Goal: Task Accomplishment & Management: Manage account settings

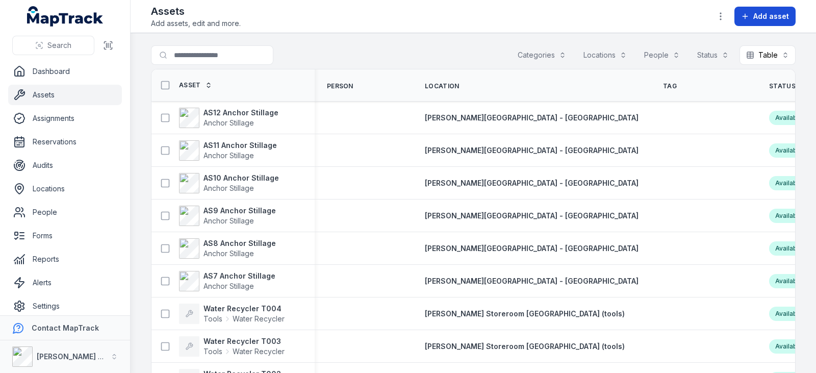
click at [743, 20] on button "Add asset" at bounding box center [764, 16] width 61 height 19
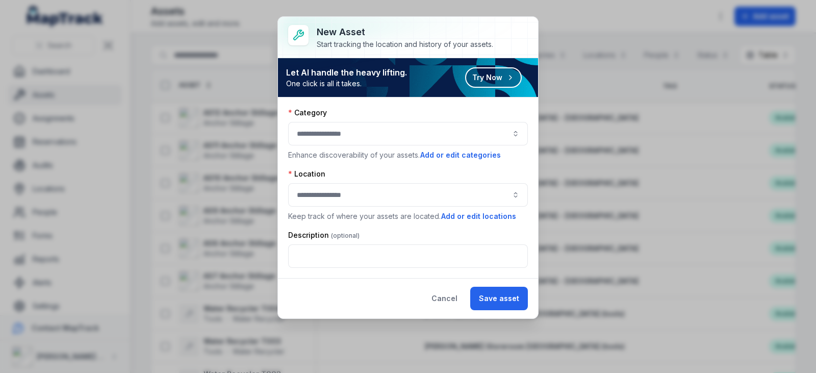
click at [427, 140] on button "button" at bounding box center [408, 133] width 240 height 23
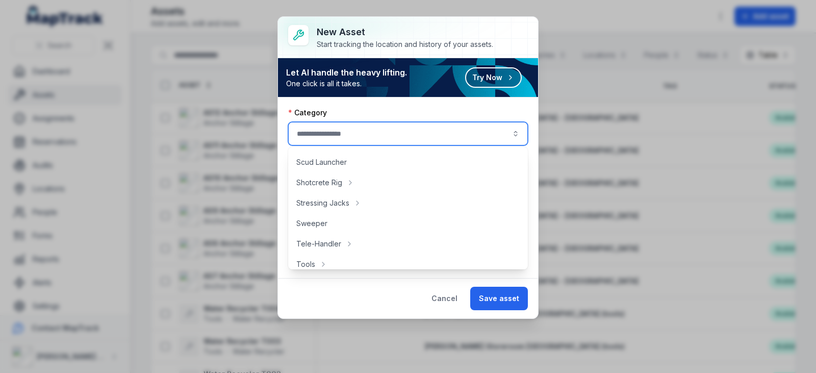
scroll to position [424, 0]
click at [373, 284] on div "Cancel Save asset" at bounding box center [408, 298] width 260 height 40
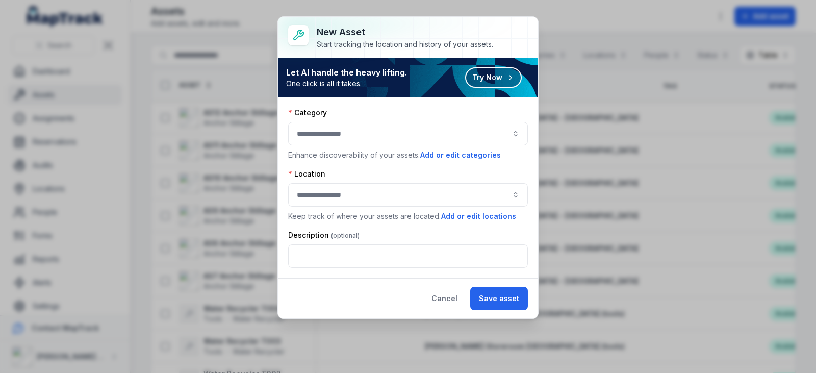
click at [370, 198] on button "button" at bounding box center [408, 194] width 240 height 23
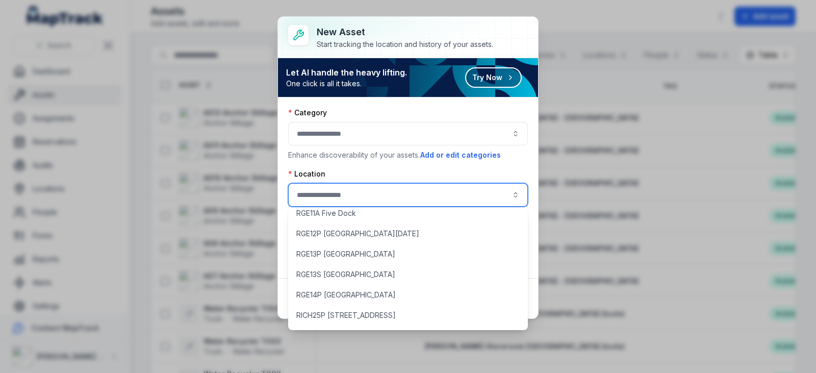
scroll to position [4396, 0]
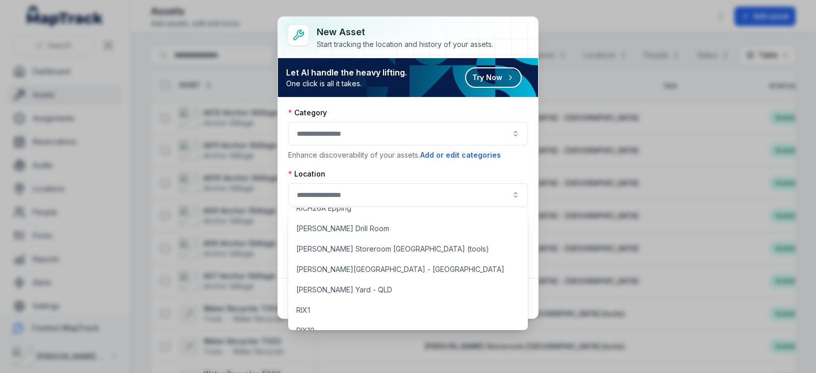
click at [376, 107] on div "Category Enhance discoverability of your assets. Add or edit categories Locatio…" at bounding box center [408, 187] width 260 height 180
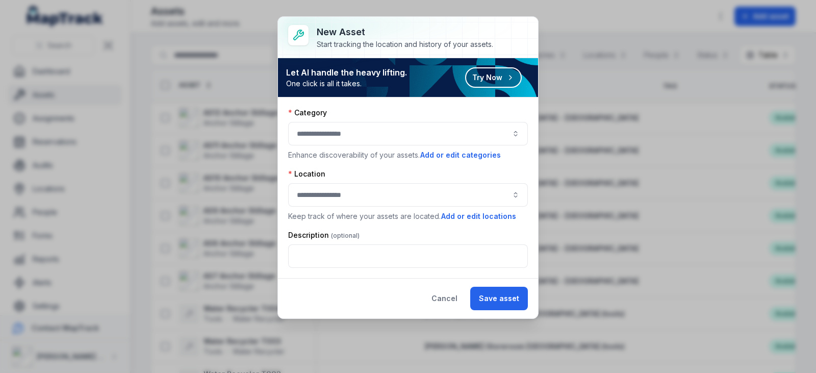
click at [629, 13] on div "New asset Start tracking the location and history of your assets. Let AI handle…" at bounding box center [408, 186] width 816 height 373
click at [448, 292] on button "Cancel" at bounding box center [444, 297] width 43 height 23
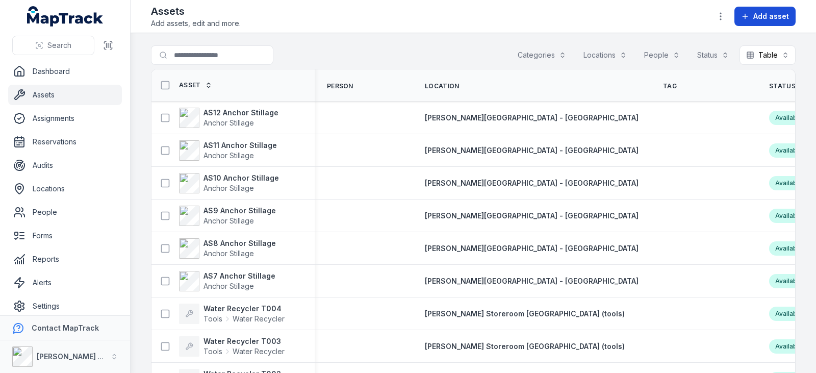
click at [741, 17] on button "Add asset" at bounding box center [764, 16] width 61 height 19
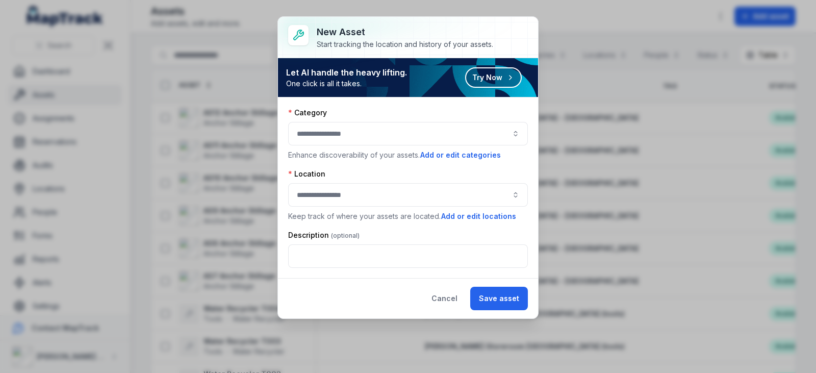
click at [307, 135] on button "button" at bounding box center [408, 133] width 240 height 23
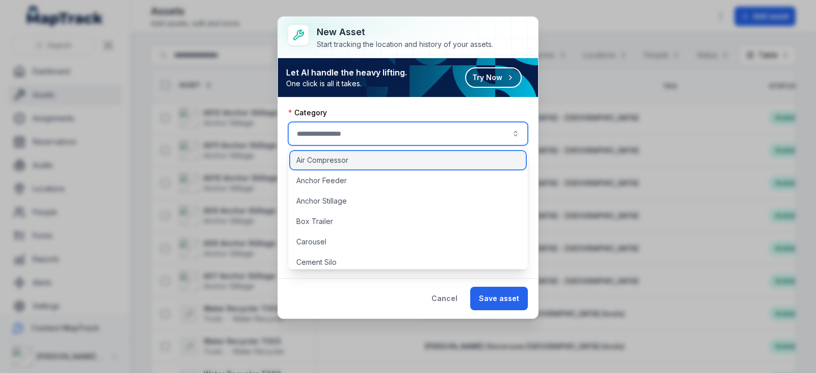
click at [335, 161] on span "Air Compressor" at bounding box center [322, 160] width 52 height 10
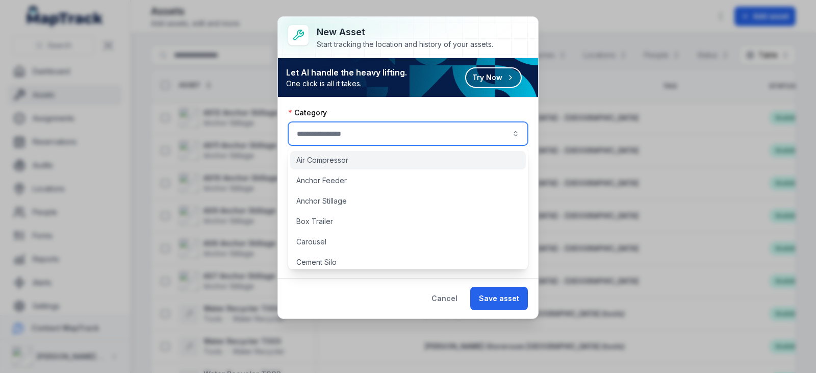
type input "**********"
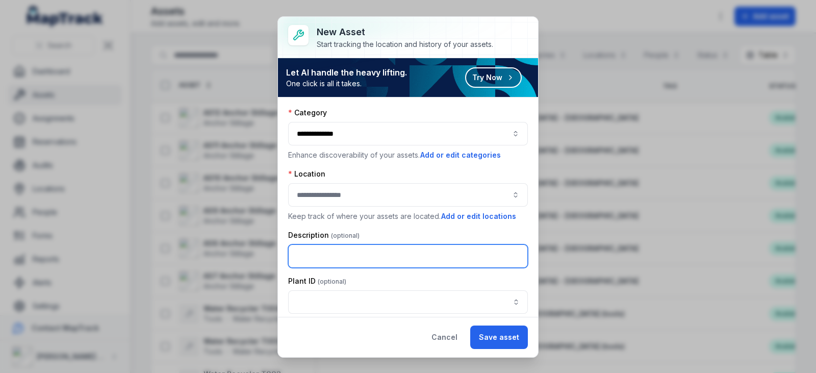
click at [361, 255] on input "text" at bounding box center [408, 255] width 240 height 23
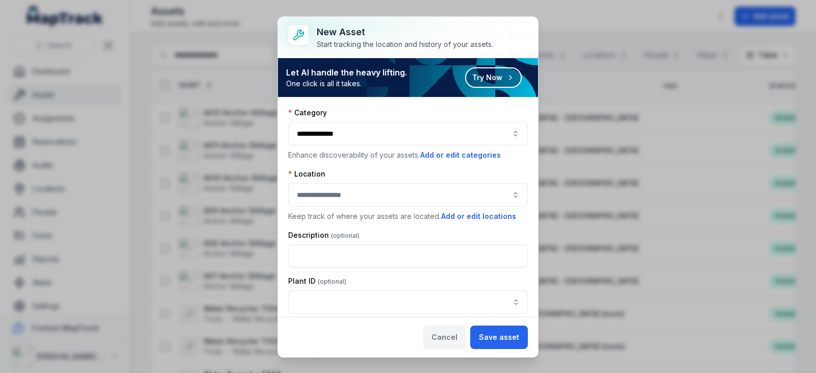
click at [456, 347] on button "Cancel" at bounding box center [444, 336] width 43 height 23
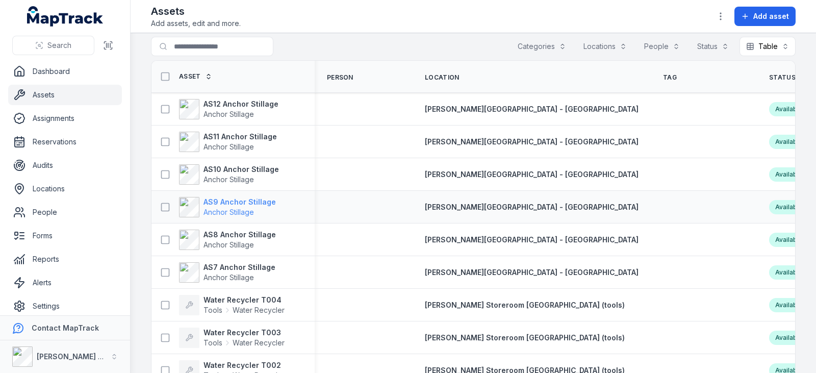
scroll to position [0, 0]
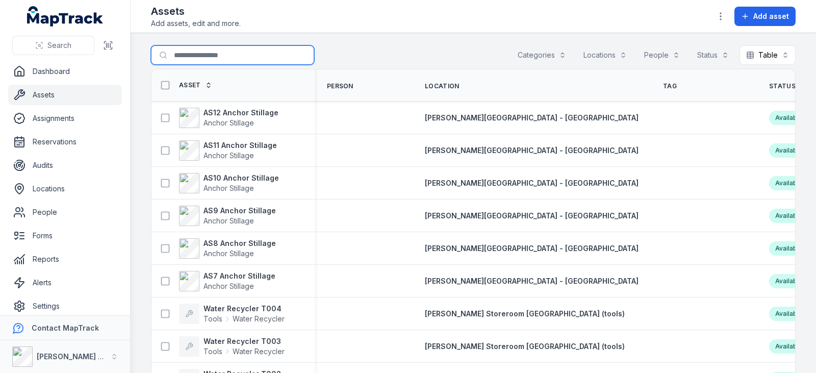
click at [193, 59] on input "Search for assets" at bounding box center [232, 54] width 163 height 19
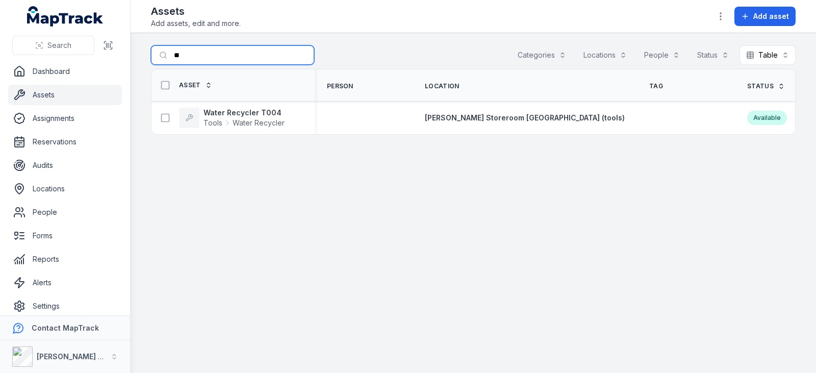
type input "*"
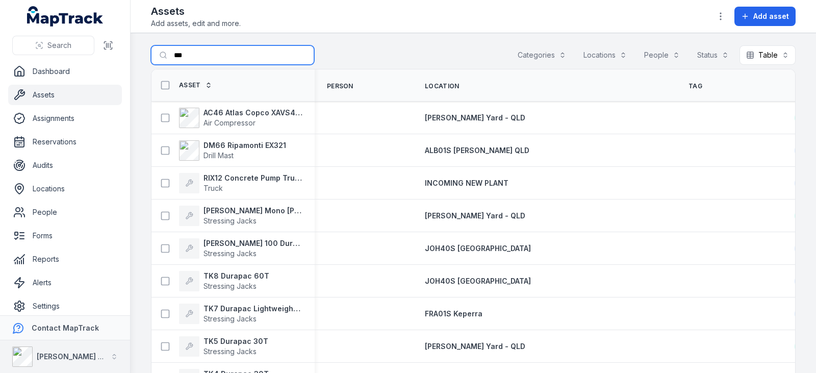
type input "***"
click at [165, 119] on icon at bounding box center [165, 118] width 10 height 10
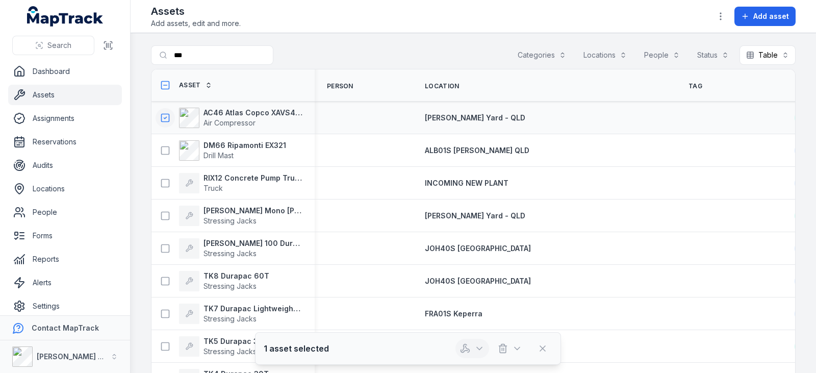
click at [468, 354] on button "button" at bounding box center [472, 347] width 34 height 19
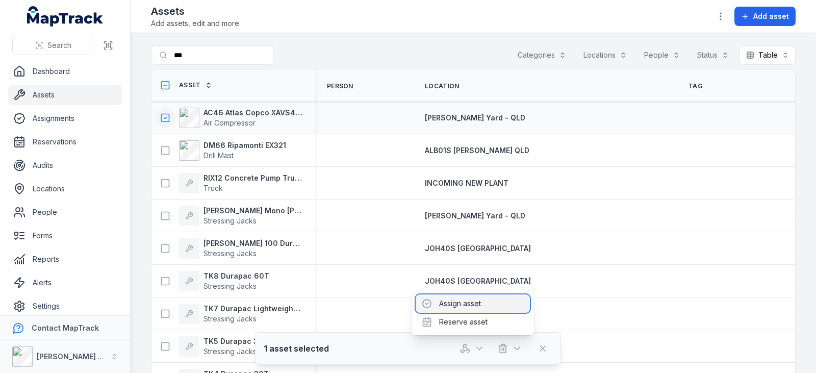
click at [474, 304] on div "Assign asset" at bounding box center [472, 303] width 114 height 18
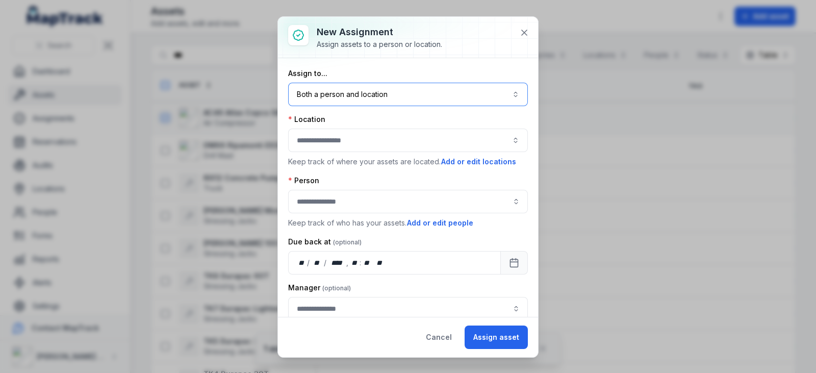
click at [444, 97] on button "Both a person and location ****" at bounding box center [408, 94] width 240 height 23
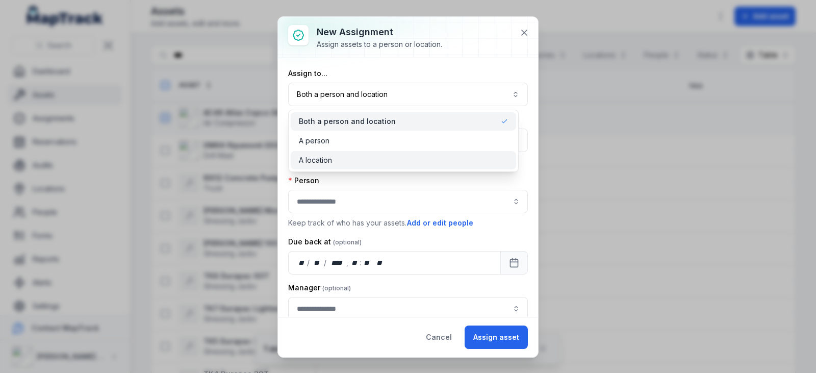
click at [327, 163] on span "A location" at bounding box center [315, 160] width 33 height 10
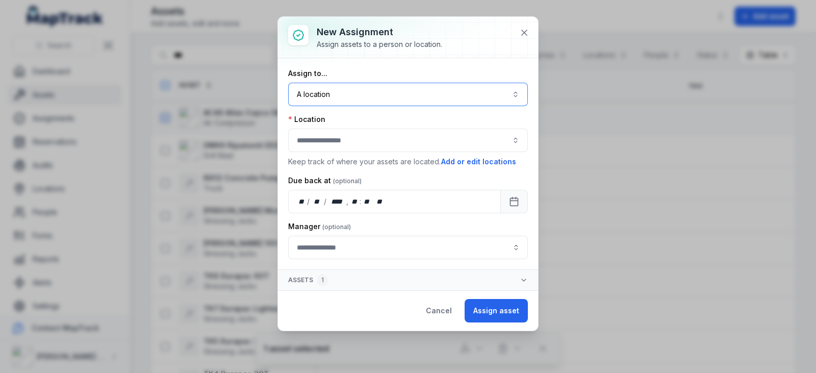
click at [354, 137] on button "button" at bounding box center [408, 139] width 240 height 23
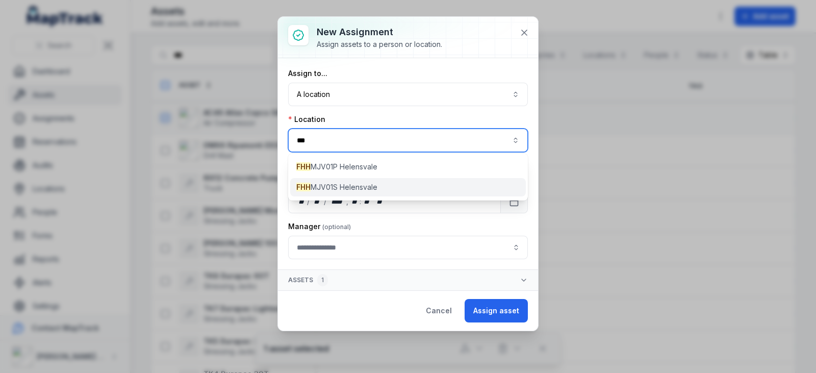
type input "***"
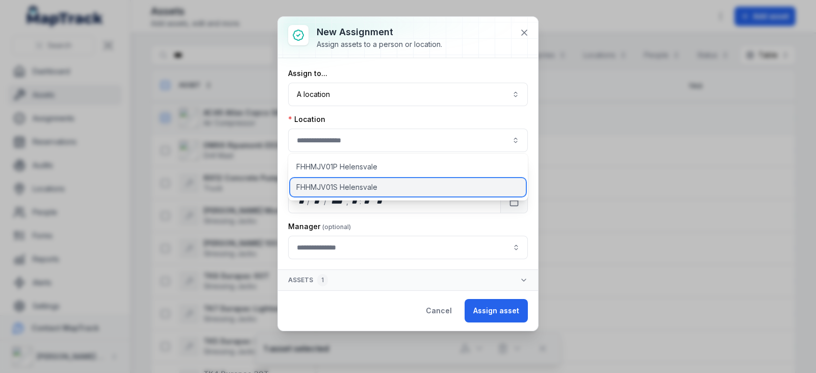
click at [376, 185] on span "FHHMJV01S Helensvale" at bounding box center [336, 187] width 81 height 10
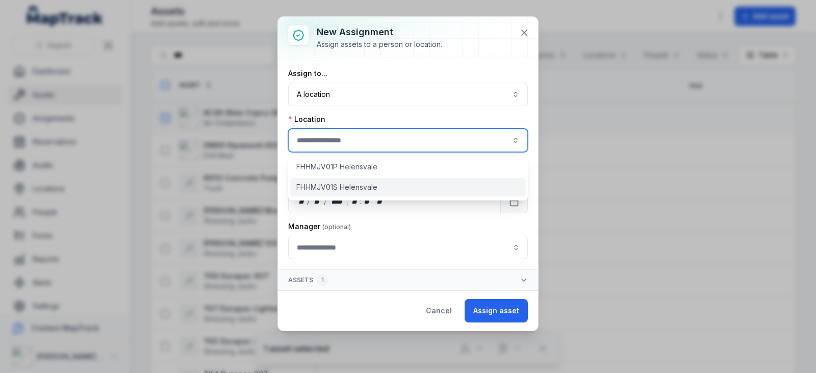
type input "**********"
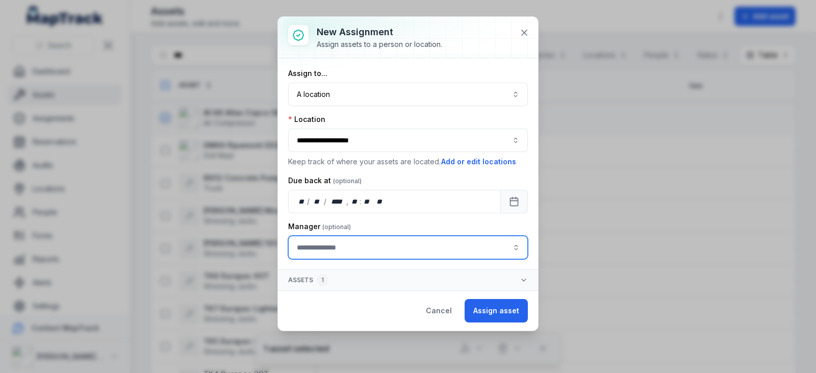
click at [483, 247] on input "assignment-add:cf[907ad3fd-eed4-49d8-ad84-d22efbadc5a5]-label" at bounding box center [408, 246] width 240 height 23
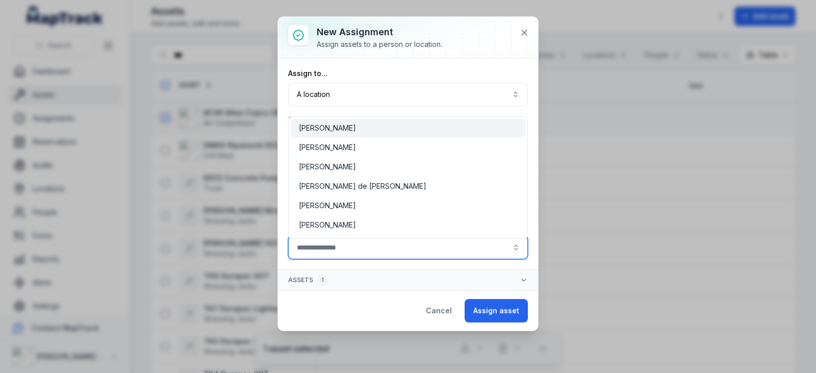
click at [481, 245] on input "assignment-add:cf[907ad3fd-eed4-49d8-ad84-d22efbadc5a5]-label" at bounding box center [408, 246] width 240 height 23
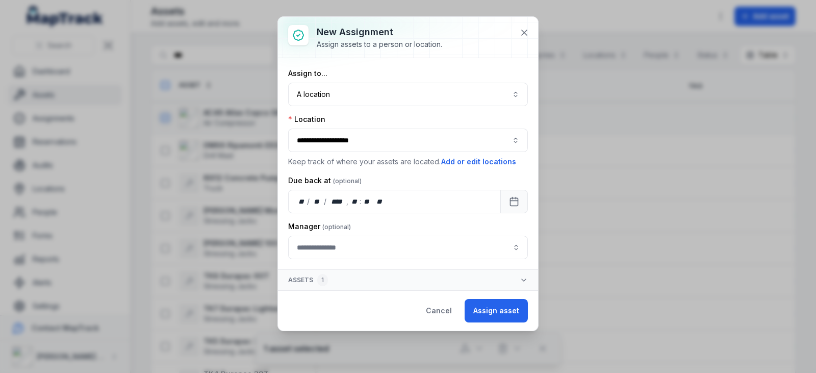
click at [377, 281] on div "**********" at bounding box center [408, 174] width 260 height 232
click at [496, 307] on button "Assign asset" at bounding box center [495, 310] width 63 height 23
